Goal: Check status: Check status

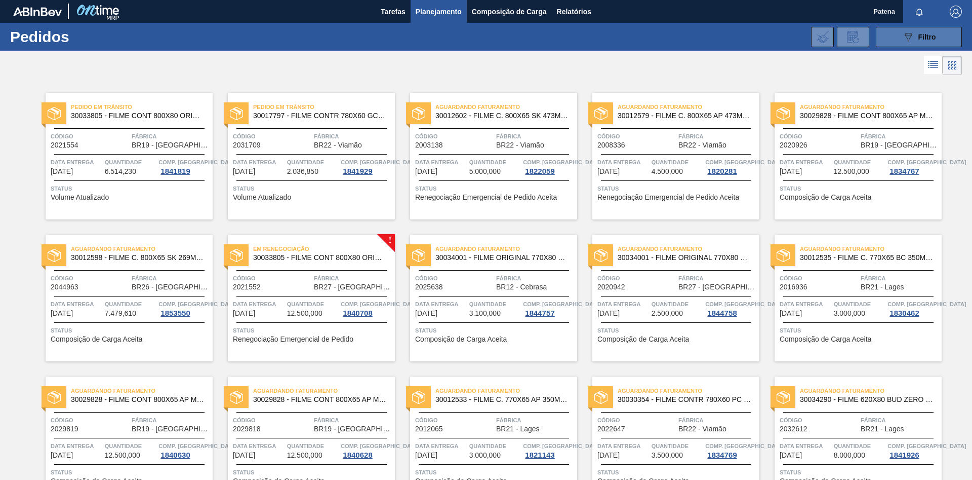
click at [691, 35] on button "089F7B8B-B2A5-4AFE-B5C0-19BA573D28AC Filtro" at bounding box center [919, 37] width 86 height 20
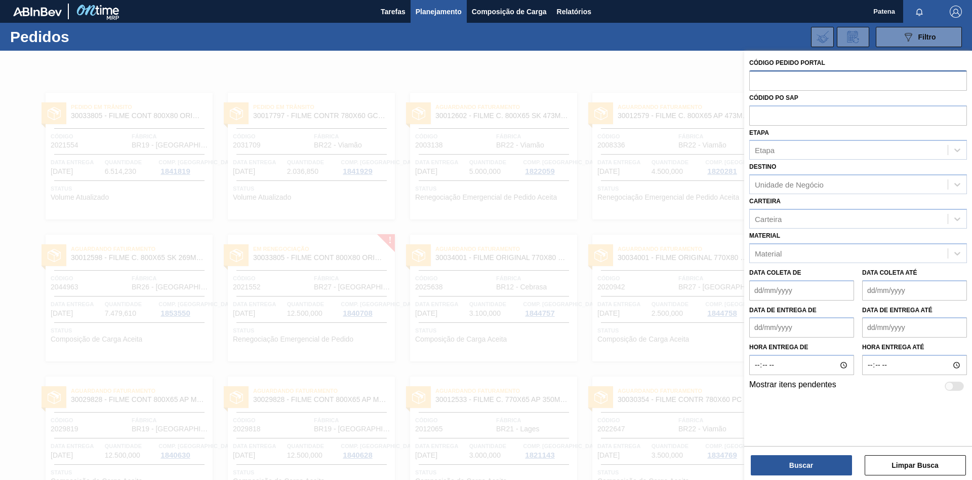
click at [691, 84] on input "text" at bounding box center [859, 79] width 218 height 19
type input "2021552"
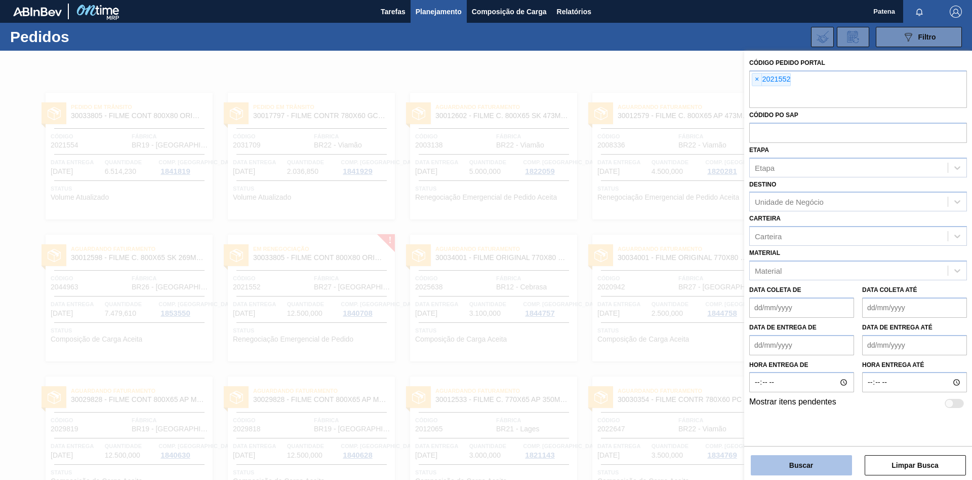
click at [691, 321] on button "Buscar" at bounding box center [801, 465] width 101 height 20
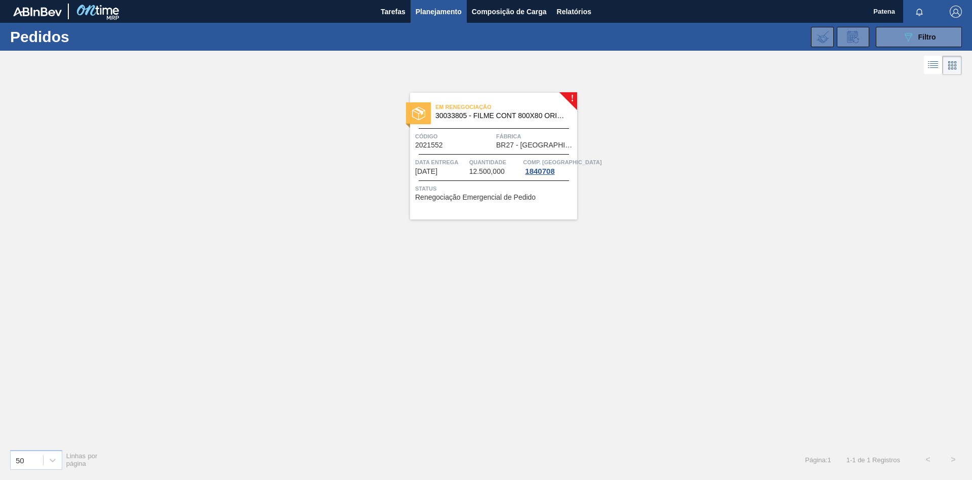
click at [469, 140] on span "Código" at bounding box center [454, 136] width 78 height 10
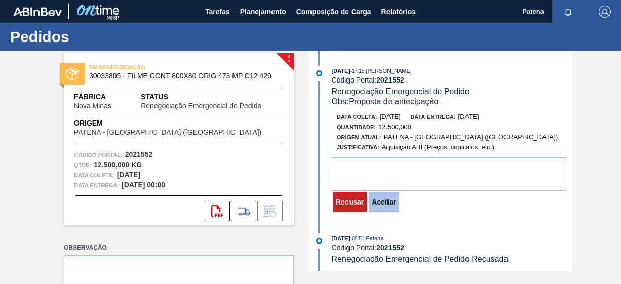
click at [380, 203] on button "Aceitar" at bounding box center [384, 202] width 30 height 20
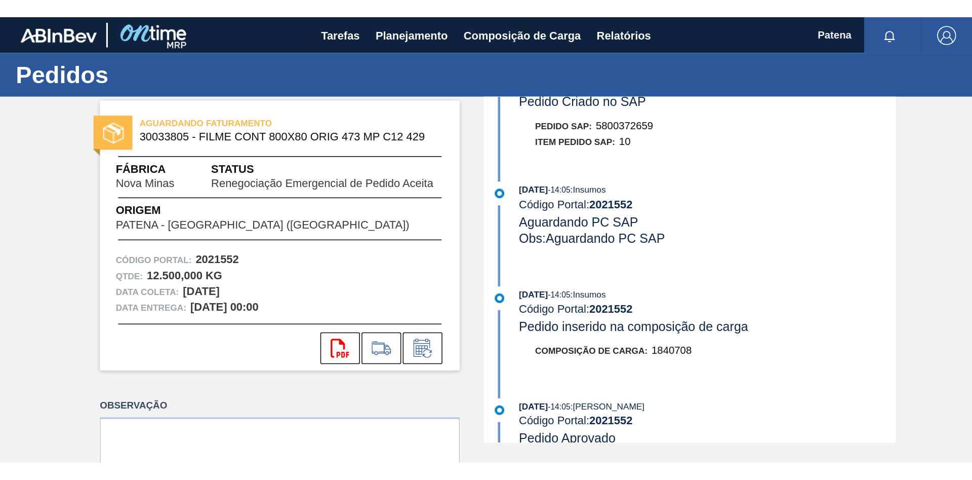
scroll to position [362, 0]
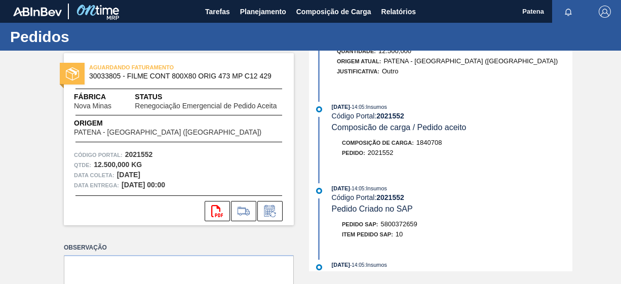
click at [468, 157] on div "Pedido : 2021552" at bounding box center [452, 153] width 241 height 10
click at [271, 216] on icon at bounding box center [270, 211] width 16 height 12
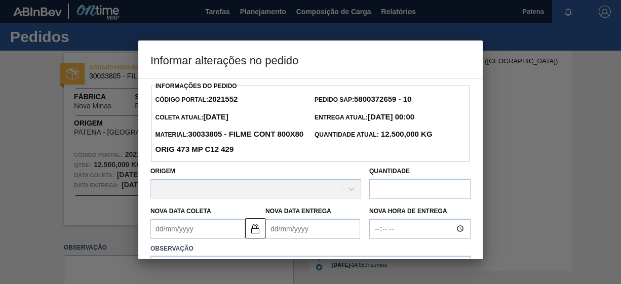
click at [545, 141] on div at bounding box center [310, 142] width 621 height 284
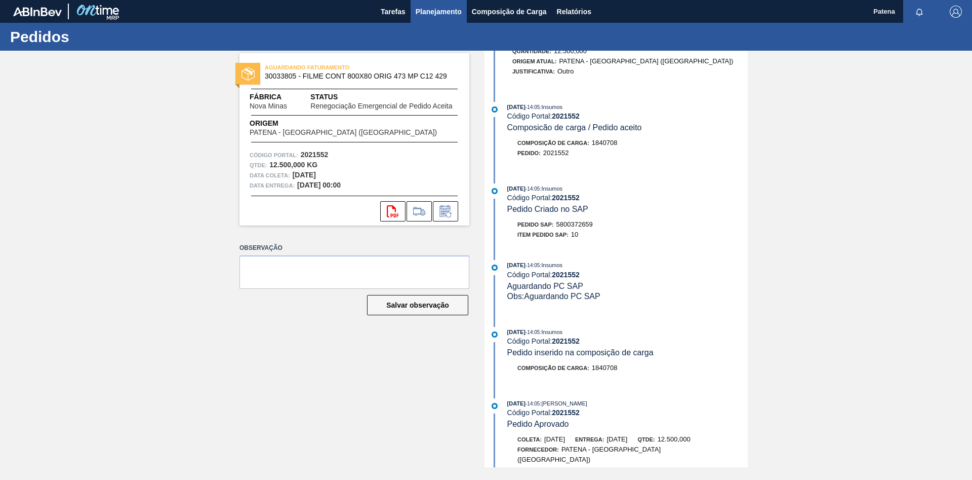
click at [438, 11] on span "Planejamento" at bounding box center [439, 12] width 46 height 12
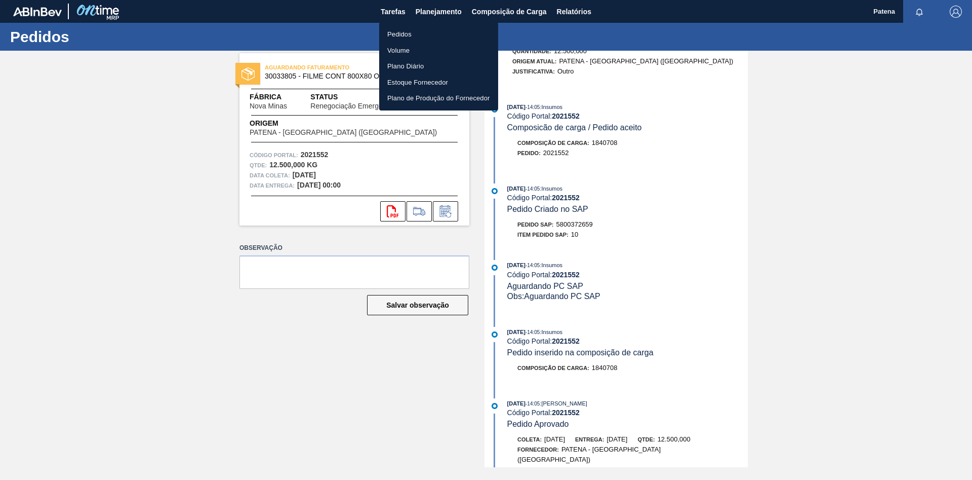
click at [418, 35] on li "Pedidos" at bounding box center [438, 34] width 119 height 16
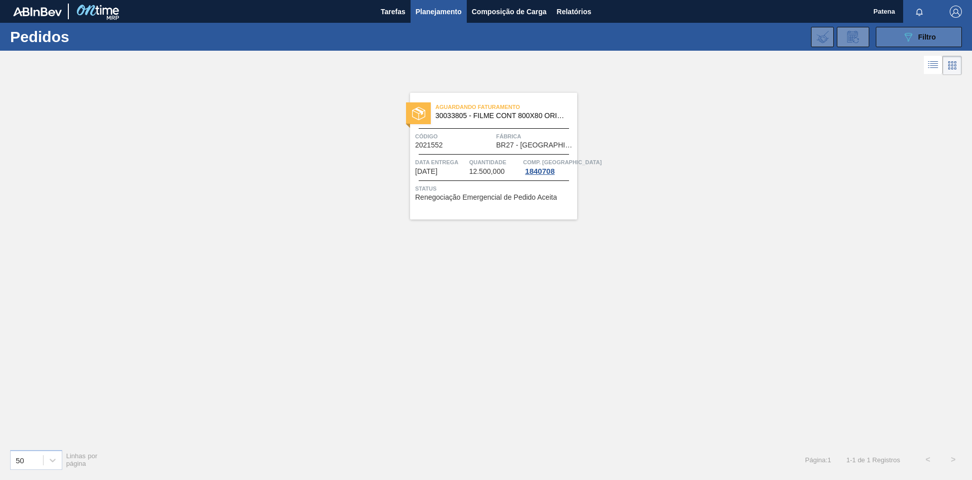
click at [691, 39] on icon "089F7B8B-B2A5-4AFE-B5C0-19BA573D28AC" at bounding box center [908, 37] width 12 height 12
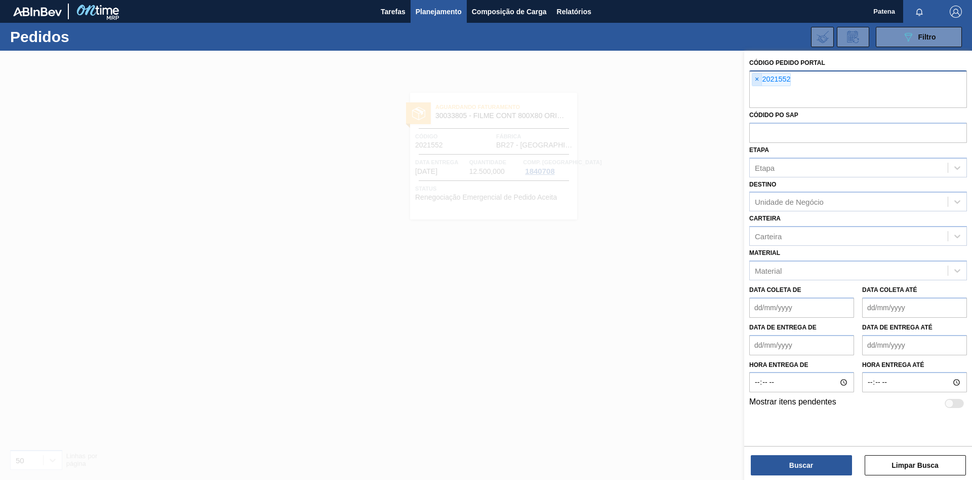
click at [691, 82] on span "×" at bounding box center [758, 79] width 10 height 12
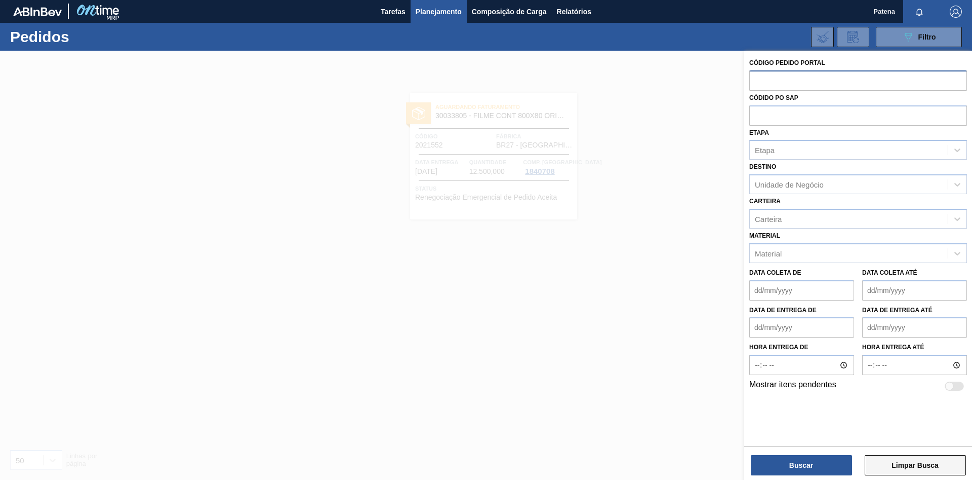
click at [691, 321] on button "Limpar Busca" at bounding box center [915, 465] width 101 height 20
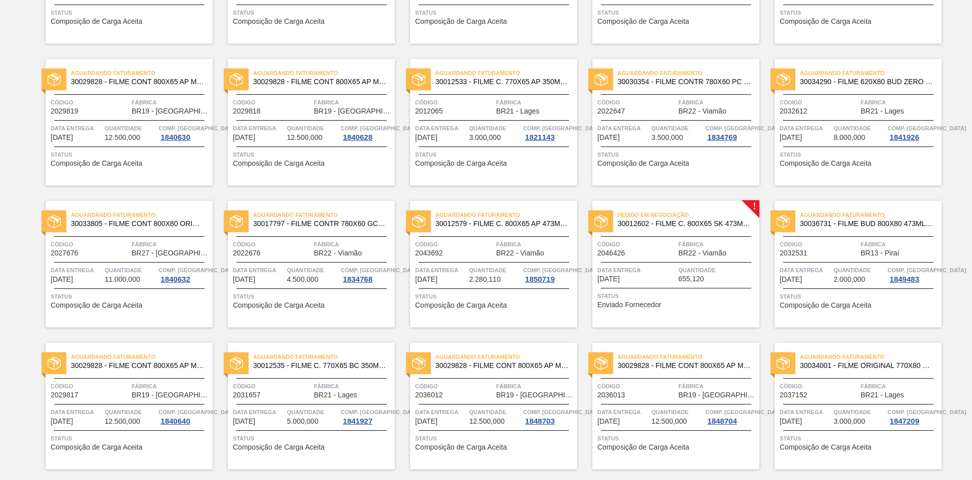
scroll to position [318, 0]
click at [675, 255] on div "Código 2046426" at bounding box center [637, 248] width 78 height 18
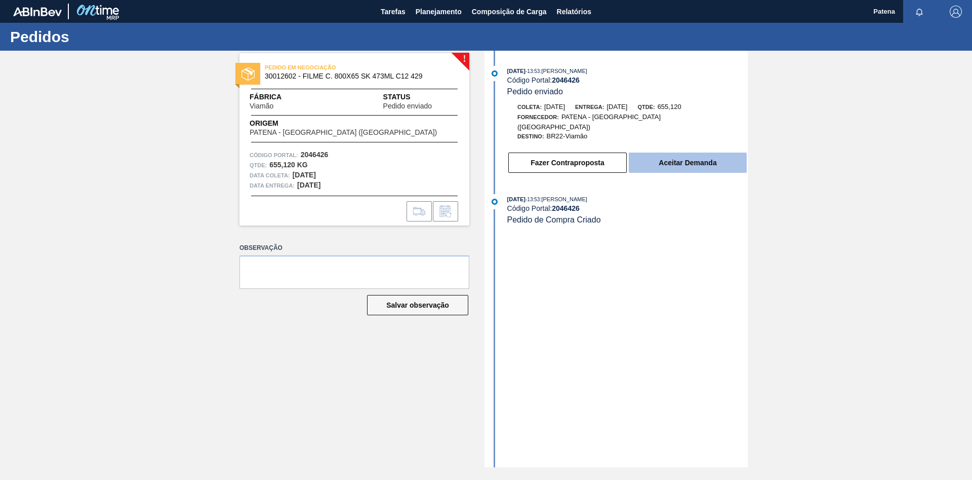
click at [683, 159] on button "Aceitar Demanda" at bounding box center [688, 162] width 118 height 20
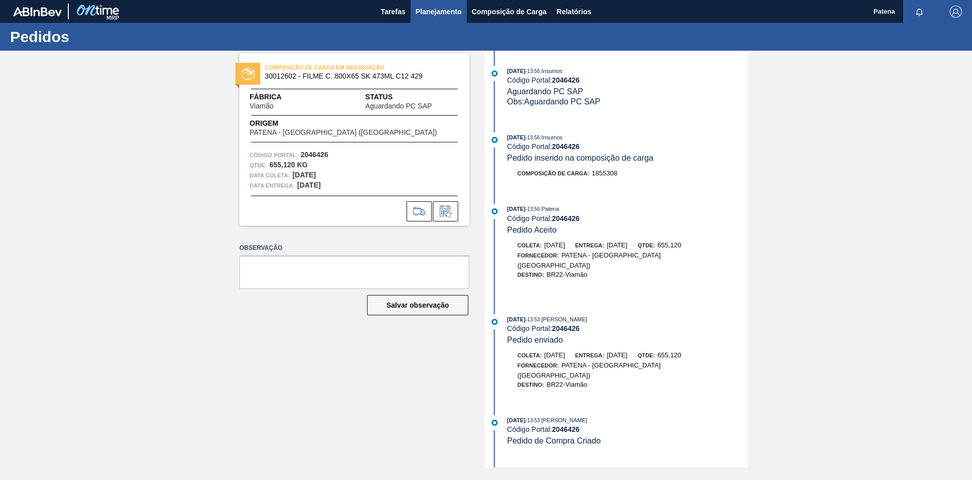
click at [425, 10] on span "Planejamento" at bounding box center [439, 12] width 46 height 12
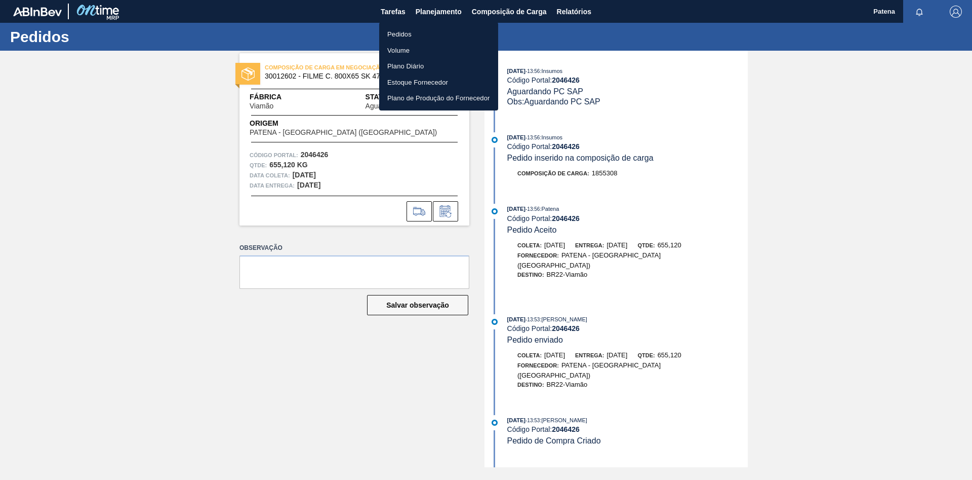
click at [414, 32] on li "Pedidos" at bounding box center [438, 34] width 119 height 16
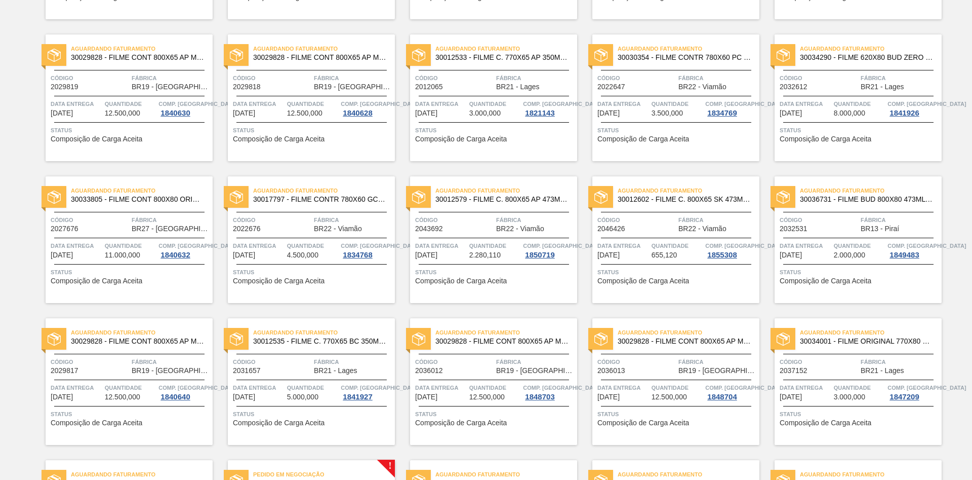
scroll to position [362, 0]
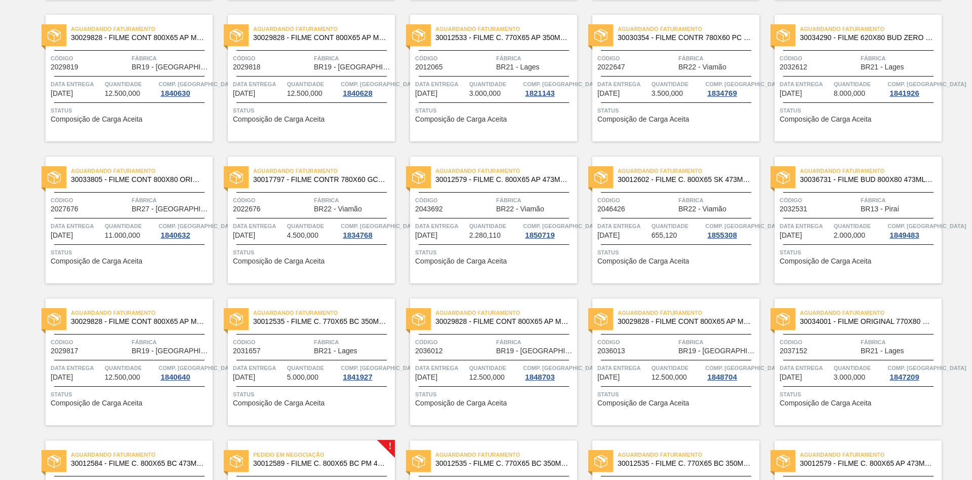
click at [673, 232] on span "655,120" at bounding box center [665, 235] width 26 height 8
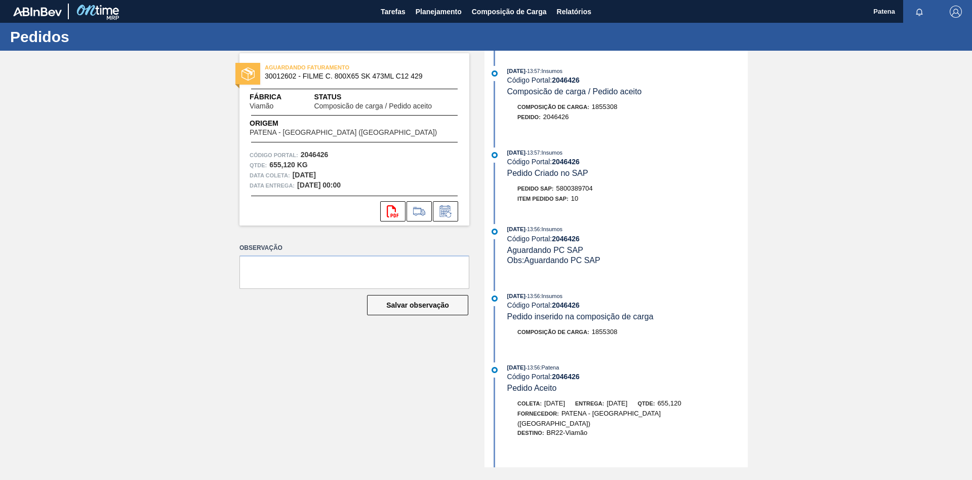
drag, startPoint x: 595, startPoint y: 190, endPoint x: 557, endPoint y: 191, distance: 38.0
click at [557, 191] on div "Pedido SAP: 5800389704" at bounding box center [627, 188] width 241 height 10
copy div "5800389704"
click at [362, 321] on div "AGUARDANDO FATURAMENTO 30012602 - FILME C. 800X65 SK 473ML C12 429 Fábrica Viam…" at bounding box center [346, 259] width 245 height 416
click at [429, 18] on button "Planejamento" at bounding box center [439, 11] width 56 height 23
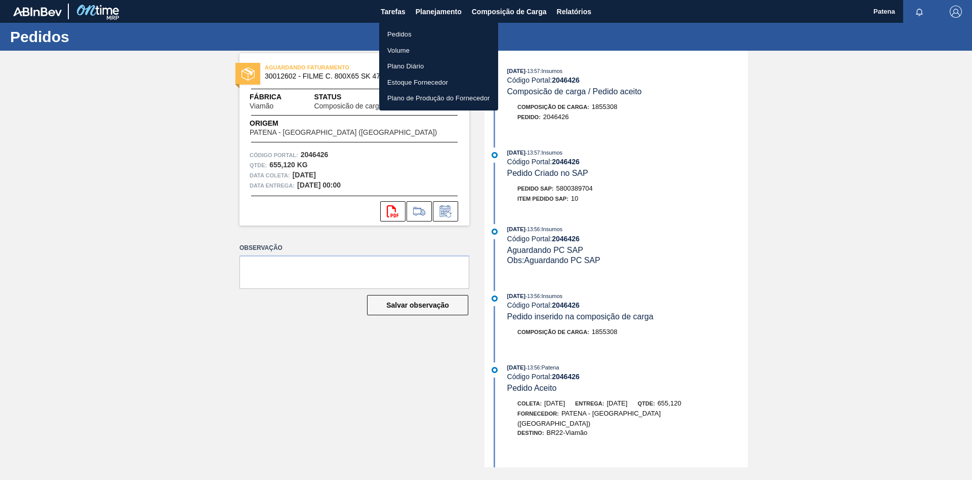
click at [399, 34] on li "Pedidos" at bounding box center [438, 34] width 119 height 16
